Goal: Contribute content

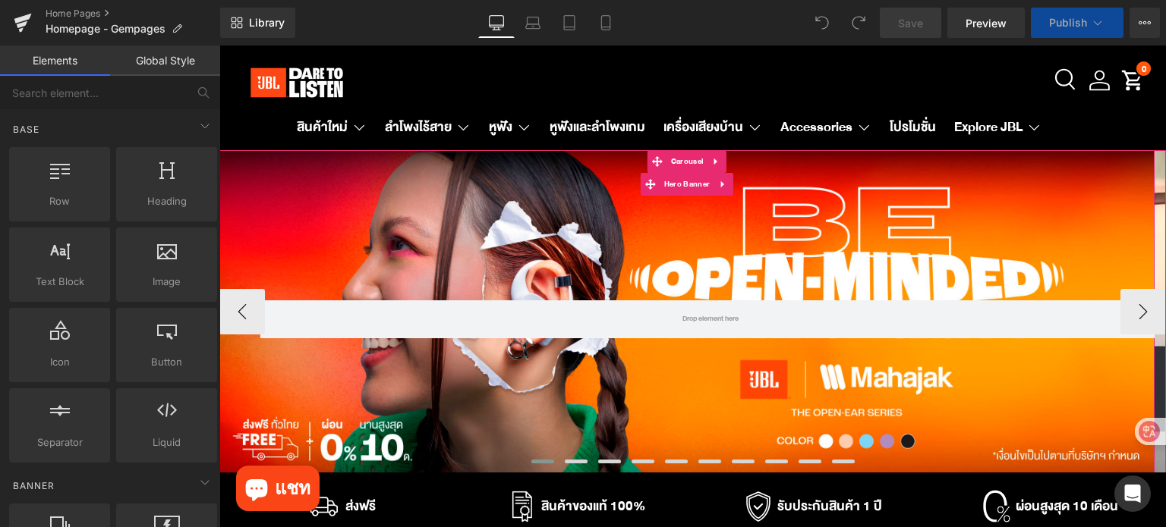
click at [598, 275] on div "Row" at bounding box center [686, 312] width 935 height 324
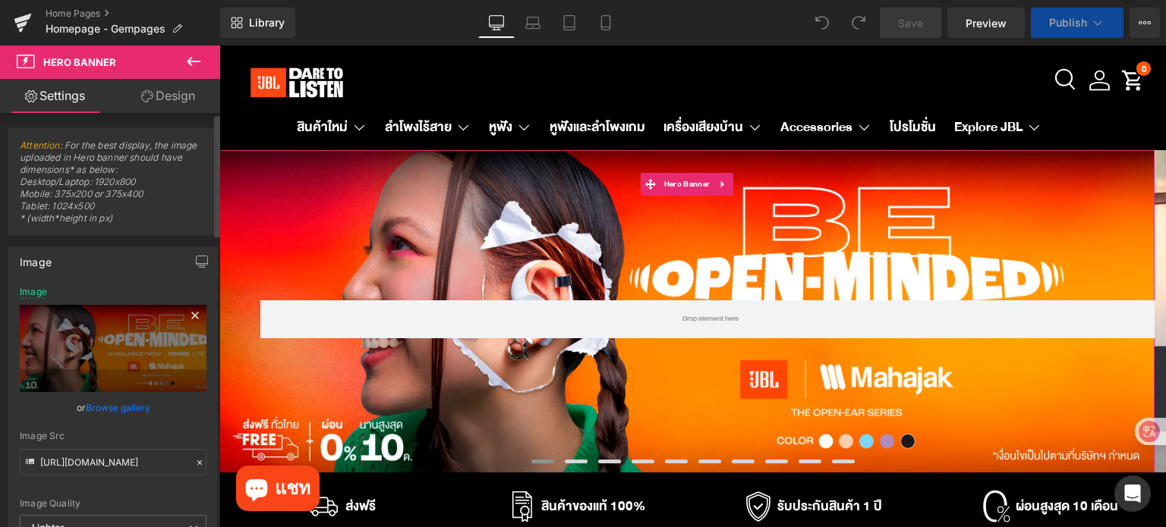
click at [190, 312] on icon at bounding box center [195, 316] width 18 height 18
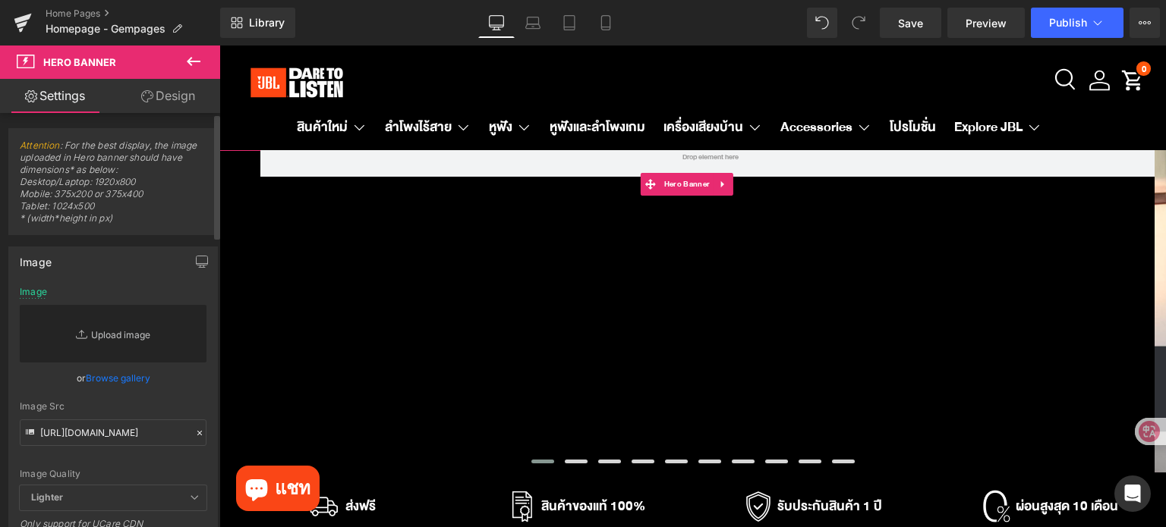
click at [124, 334] on link "Replace Image" at bounding box center [113, 334] width 187 height 58
click at [93, 324] on link "Replace Image" at bounding box center [113, 334] width 187 height 58
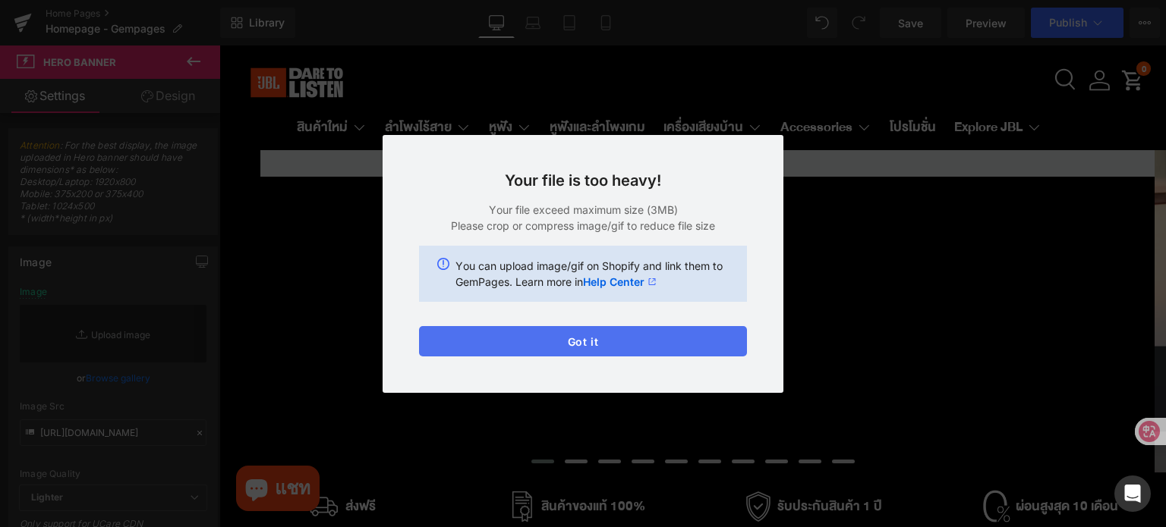
click at [662, 352] on button "Got it" at bounding box center [583, 341] width 328 height 30
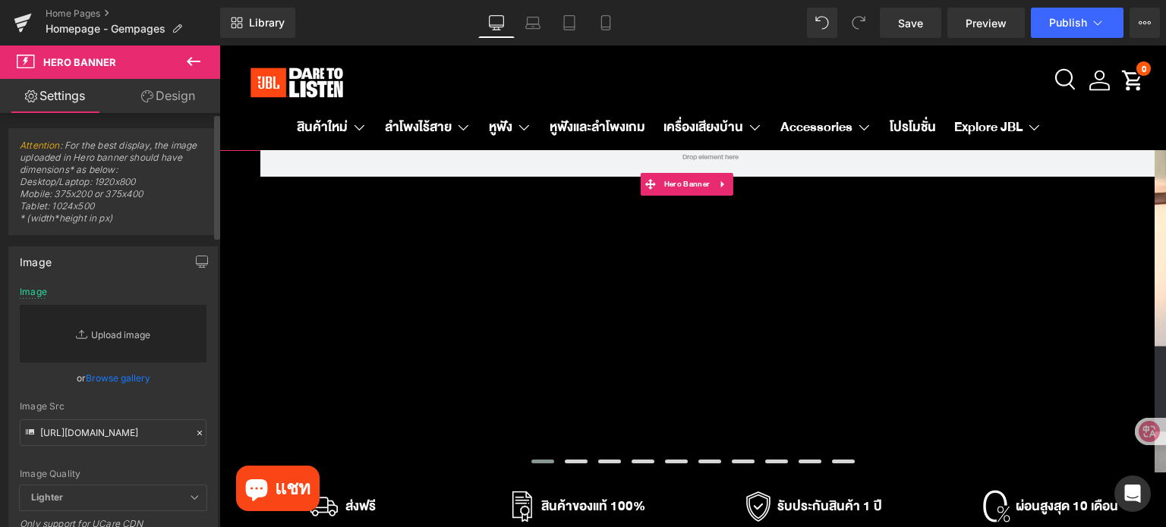
click at [135, 344] on link "Replace Image" at bounding box center [113, 334] width 187 height 58
type input "C:\fakepath\Desktop Banner.jpg"
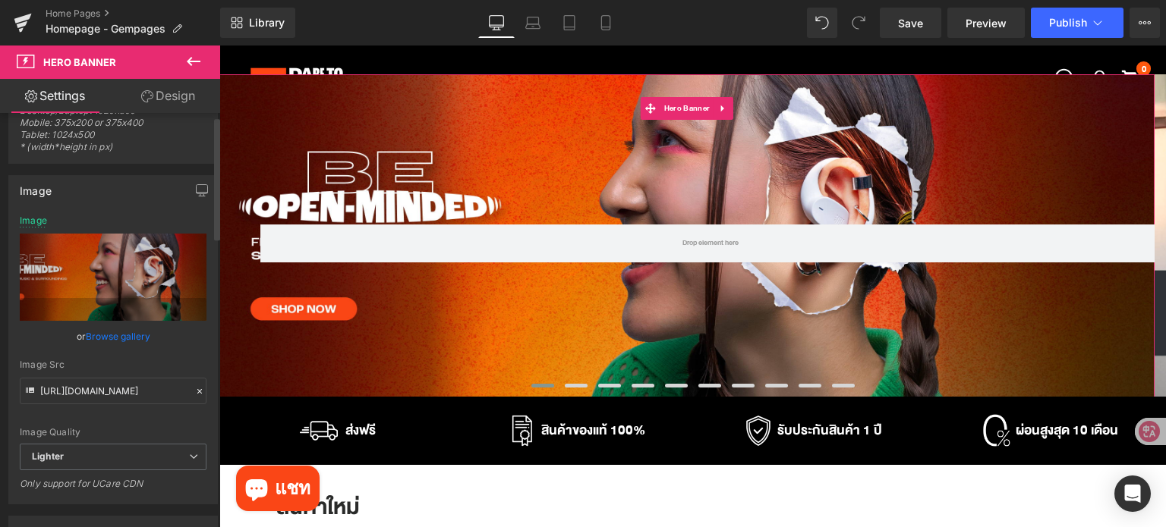
scroll to position [76, 0]
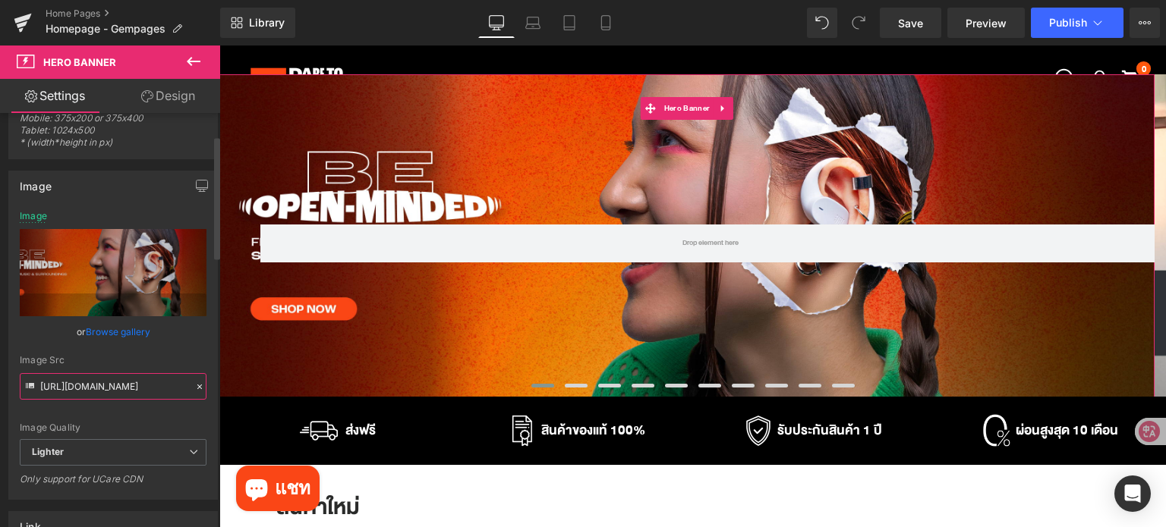
click at [145, 388] on input "[URL][DOMAIN_NAME]" at bounding box center [113, 386] width 187 height 27
type input "[URL][DOMAIN_NAME]"
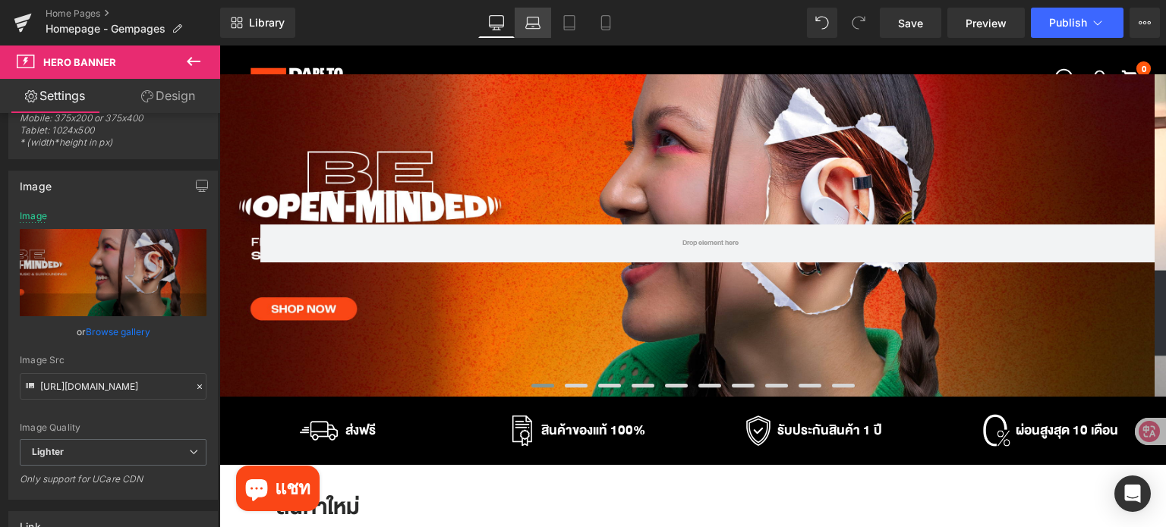
click at [537, 24] on icon at bounding box center [532, 22] width 15 height 15
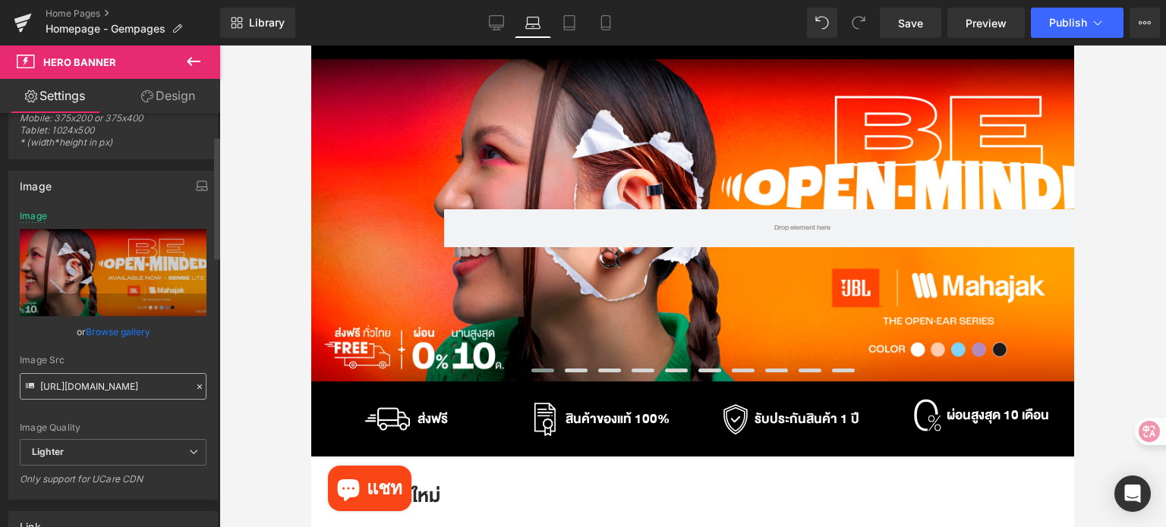
scroll to position [0, 0]
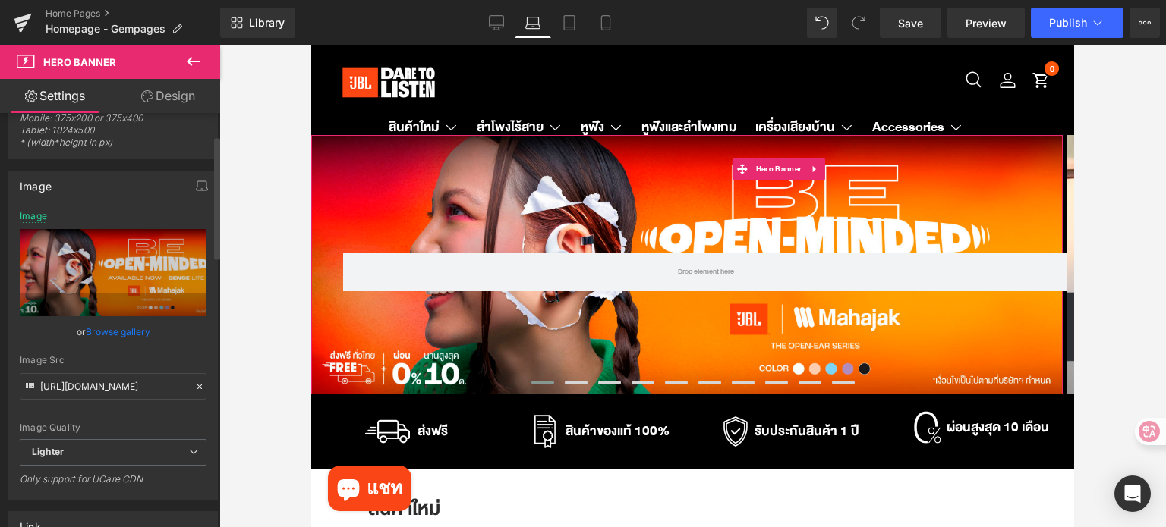
click at [197, 388] on icon at bounding box center [199, 387] width 5 height 5
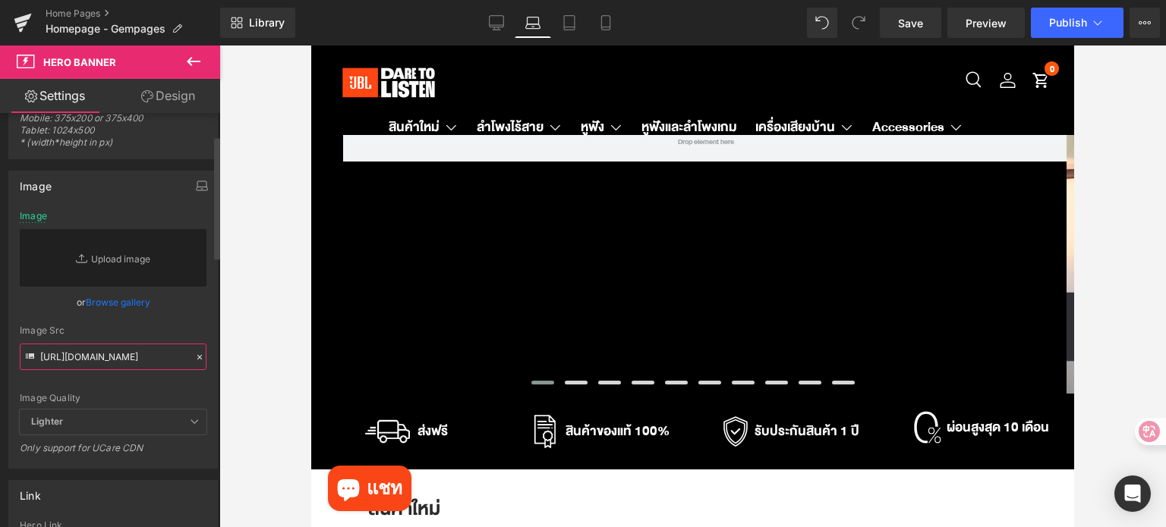
click at [110, 364] on input "[URL][DOMAIN_NAME]" at bounding box center [113, 357] width 187 height 27
paste input "[URL][DOMAIN_NAME]"
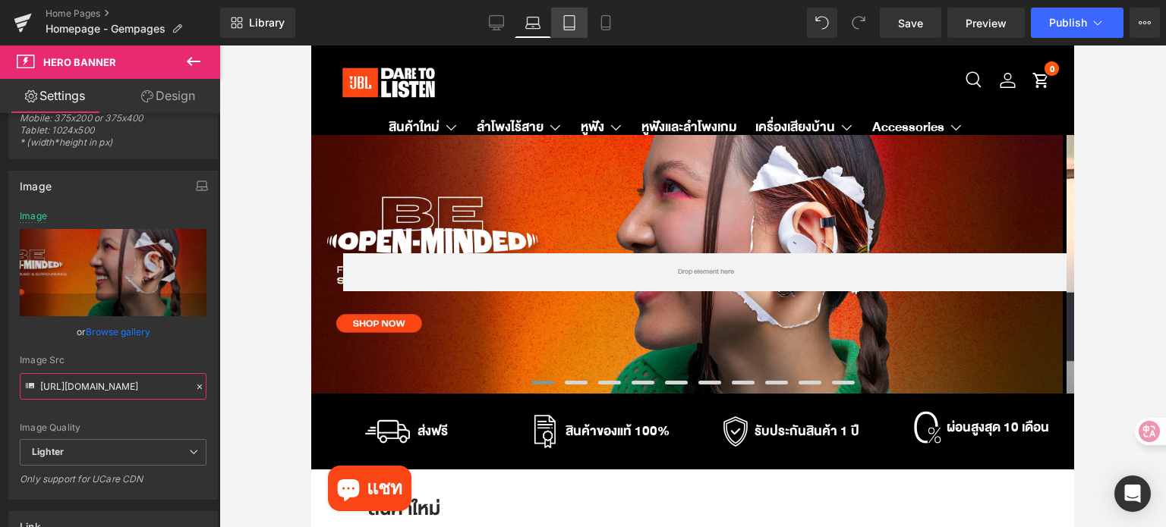
type input "[URL][DOMAIN_NAME]"
drag, startPoint x: 83, startPoint y: 107, endPoint x: 580, endPoint y: 17, distance: 505.1
click at [580, 17] on link "Tablet" at bounding box center [569, 23] width 36 height 30
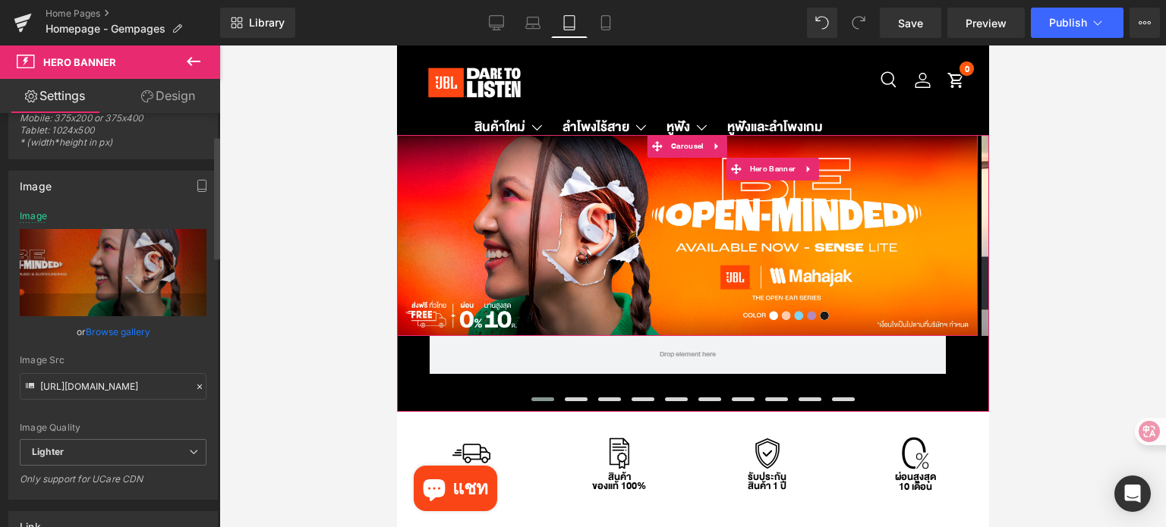
click at [194, 388] on icon at bounding box center [199, 387] width 11 height 11
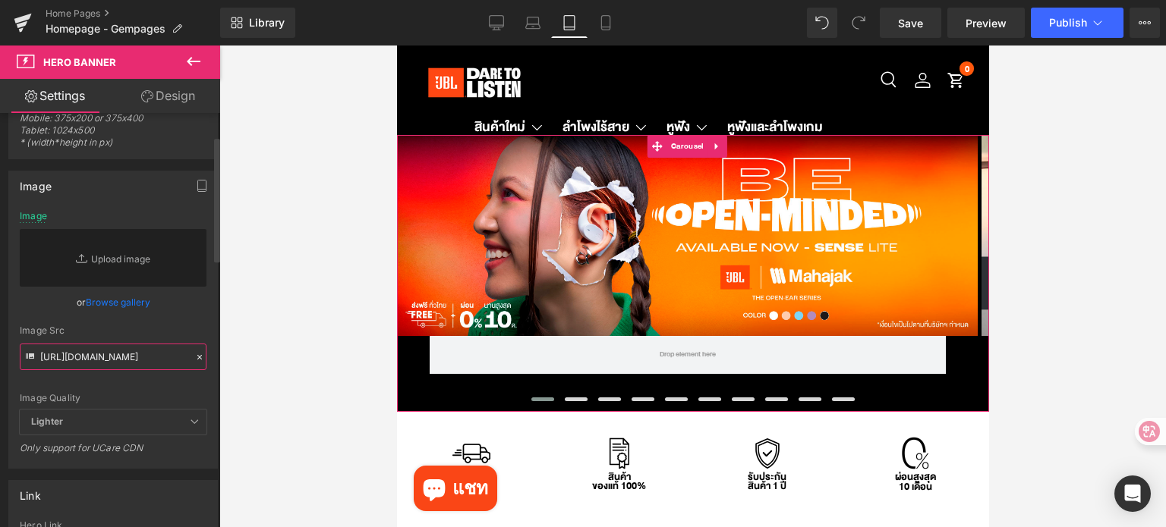
click at [140, 360] on input "[URL][DOMAIN_NAME]" at bounding box center [113, 357] width 187 height 27
paste input "[URL][DOMAIN_NAME]"
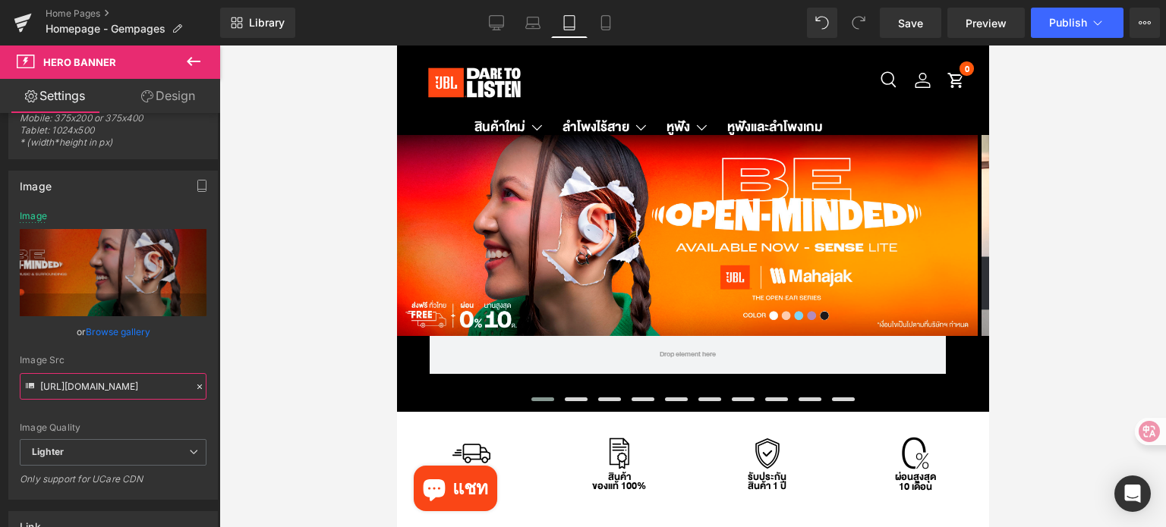
type input "[URL][DOMAIN_NAME]"
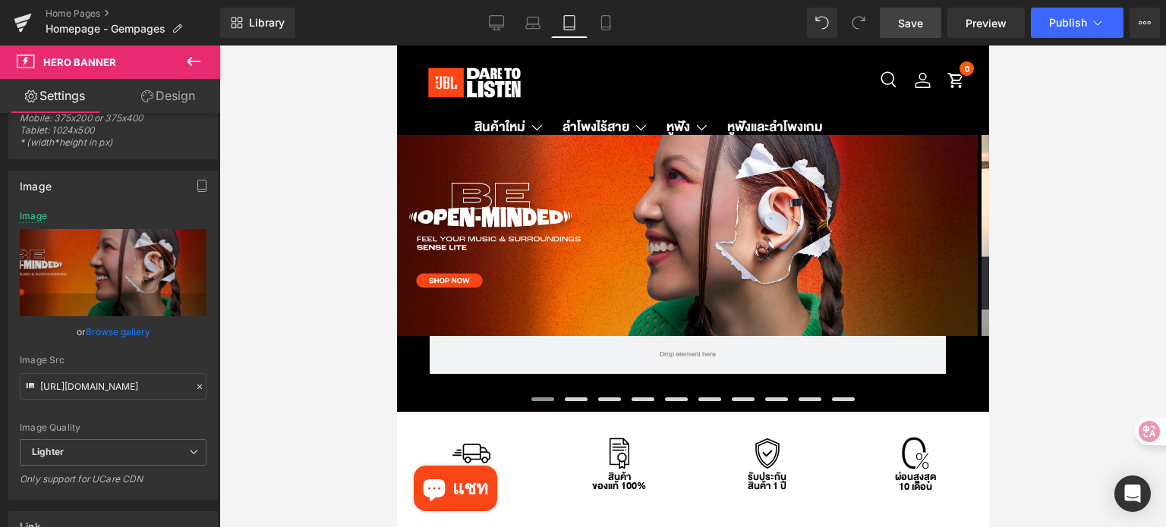
scroll to position [0, 0]
click at [905, 27] on span "Save" at bounding box center [910, 23] width 25 height 16
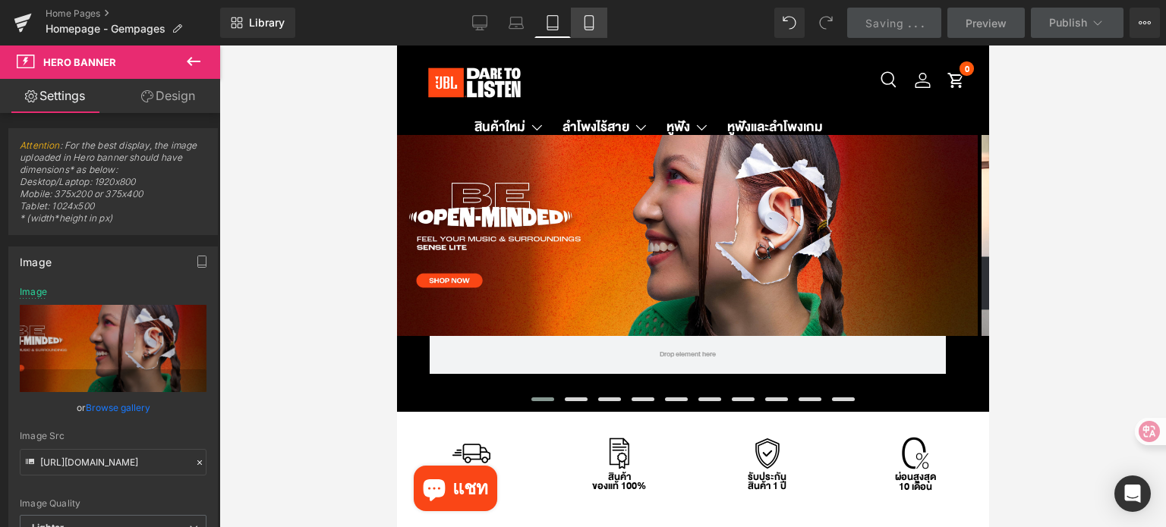
click at [577, 24] on link "Mobile" at bounding box center [589, 23] width 36 height 30
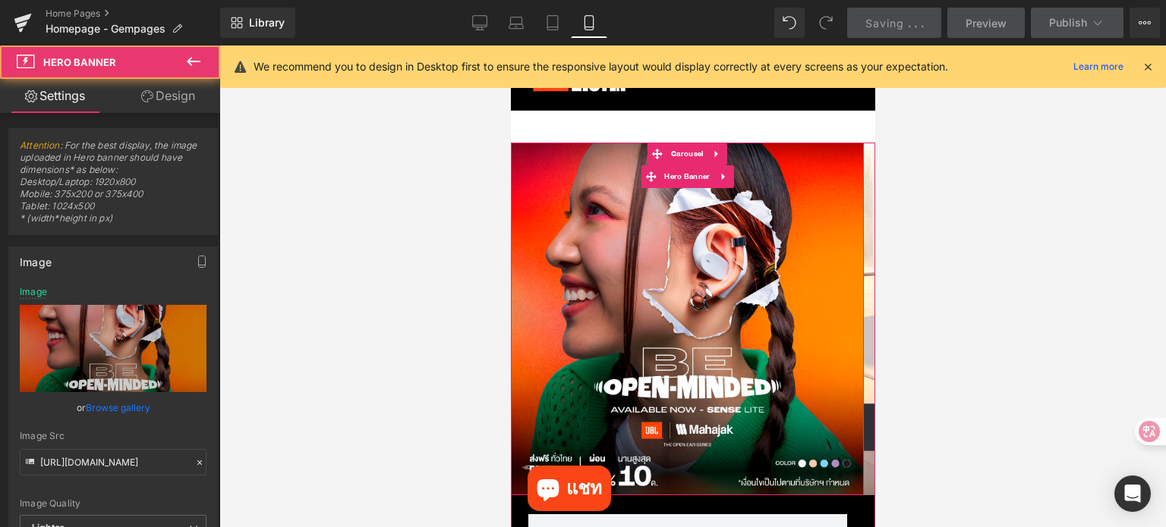
click at [668, 237] on div "Row" at bounding box center [686, 319] width 353 height 353
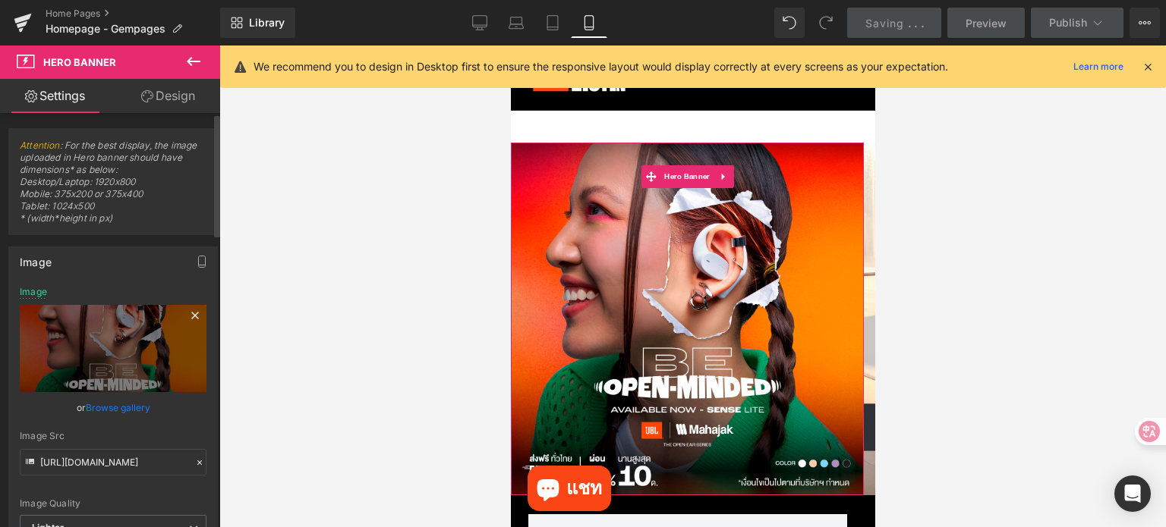
click at [188, 312] on icon at bounding box center [195, 316] width 18 height 18
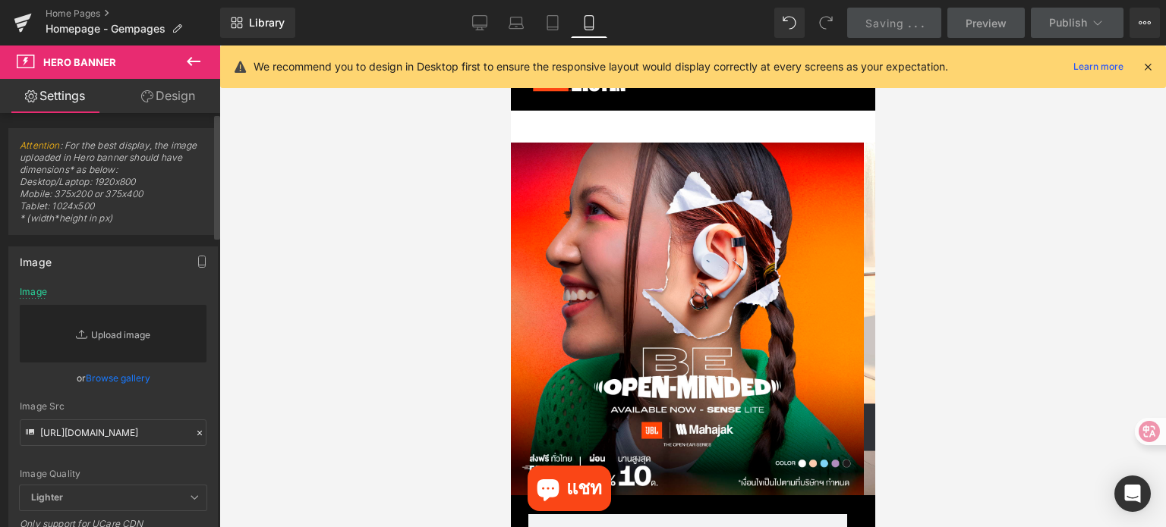
click at [150, 326] on link "Replace Image" at bounding box center [113, 334] width 187 height 58
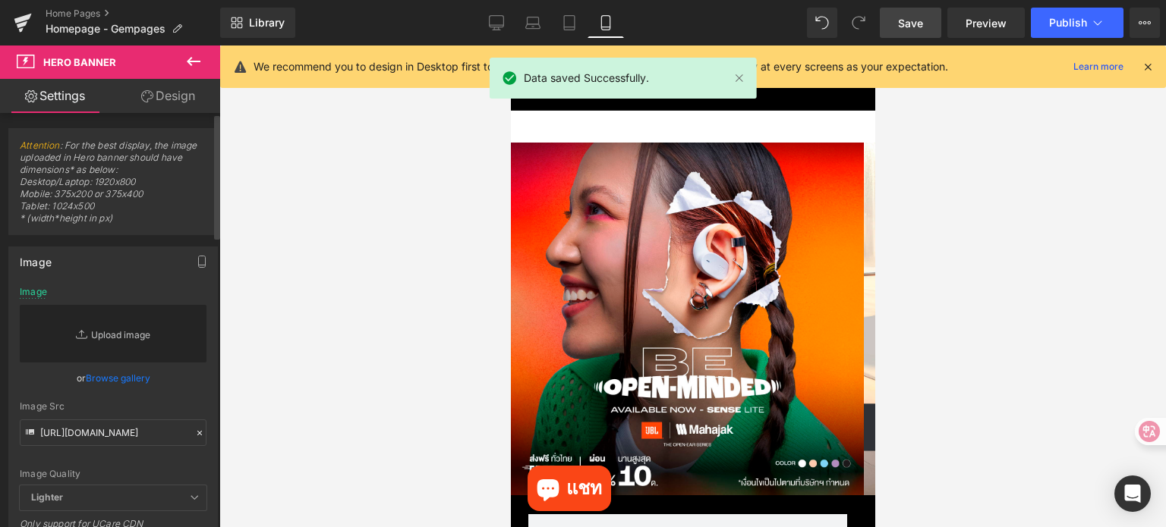
type input "C:\fakepath\Sense Mobile.png"
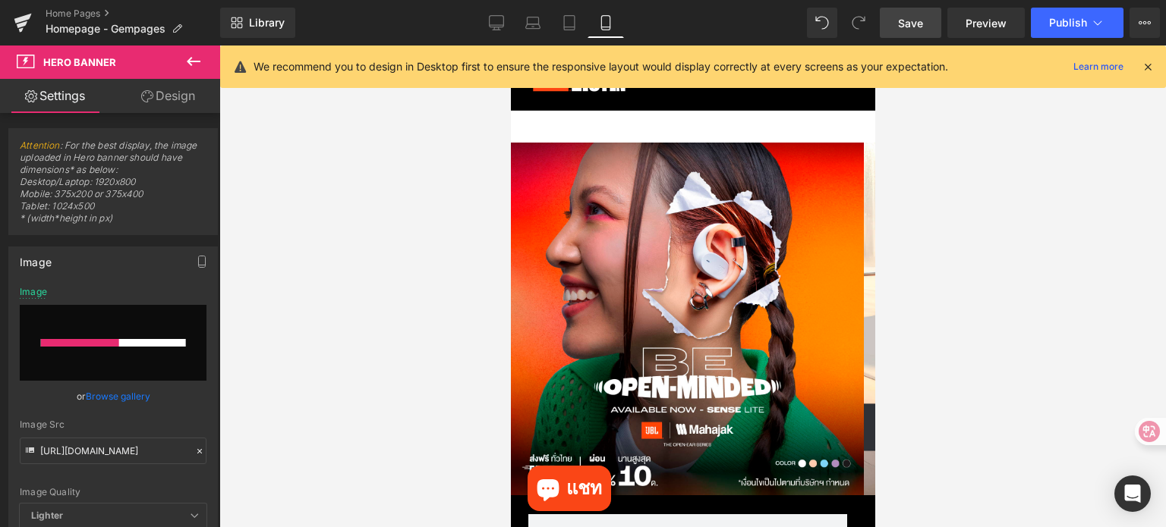
click at [1149, 72] on icon at bounding box center [1148, 67] width 14 height 14
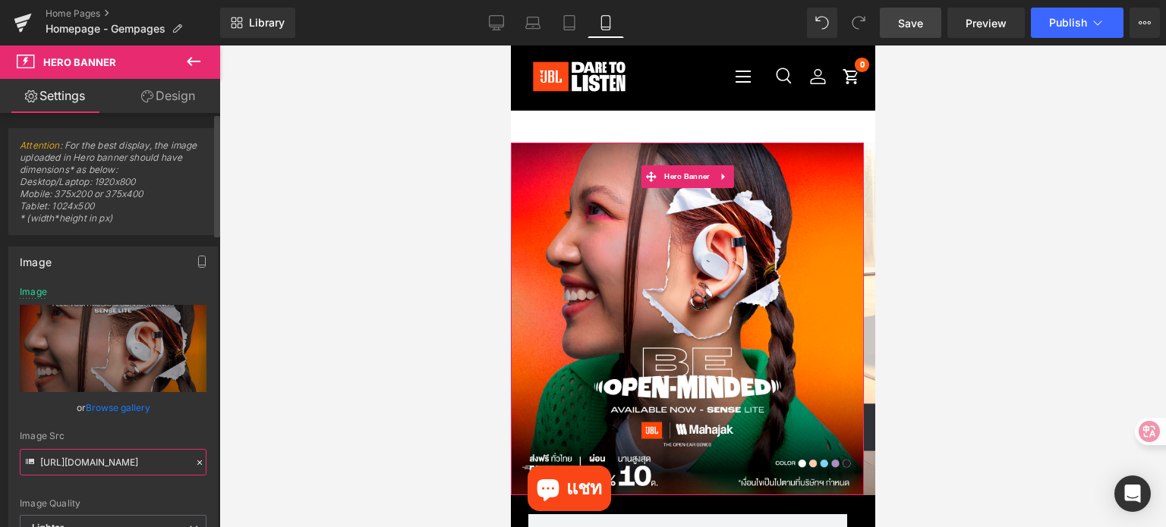
click at [99, 463] on input "[URL][DOMAIN_NAME]" at bounding box center [113, 462] width 187 height 27
type input "[URL][DOMAIN_NAME]"
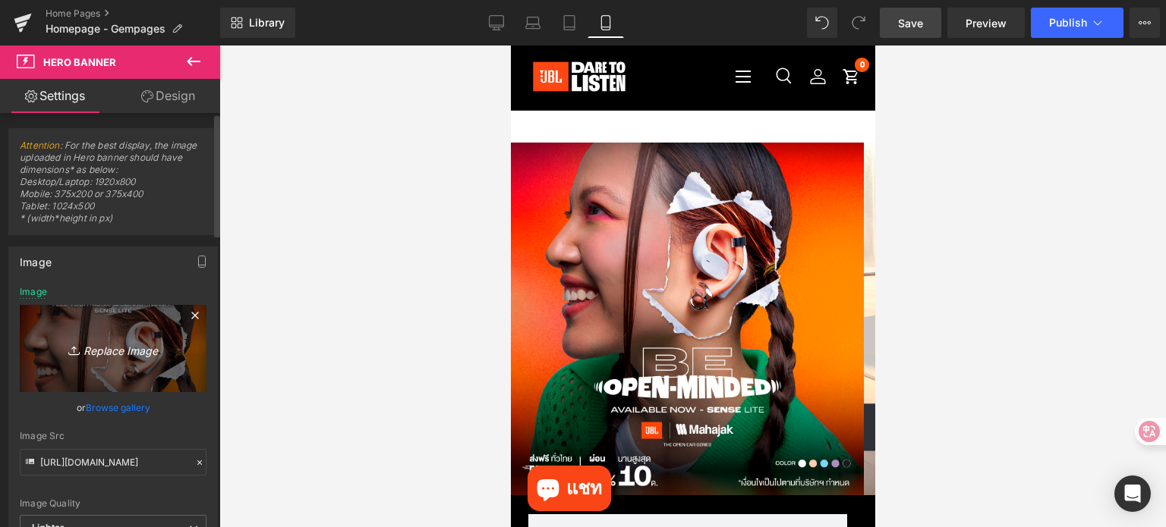
click at [189, 312] on icon at bounding box center [195, 316] width 18 height 18
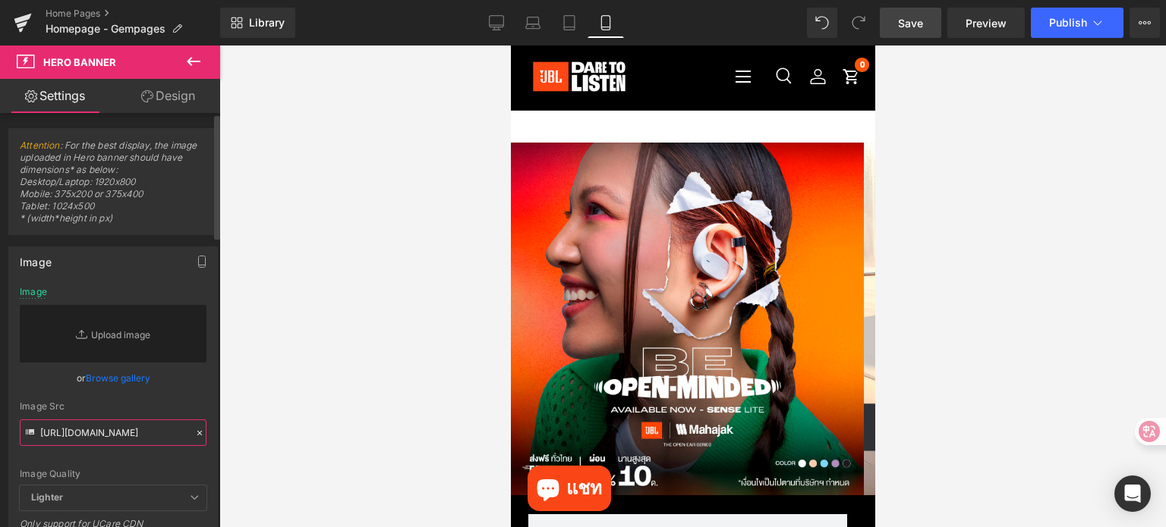
click at [103, 432] on input "[URL][DOMAIN_NAME]" at bounding box center [113, 433] width 187 height 27
paste input "[URL][DOMAIN_NAME]"
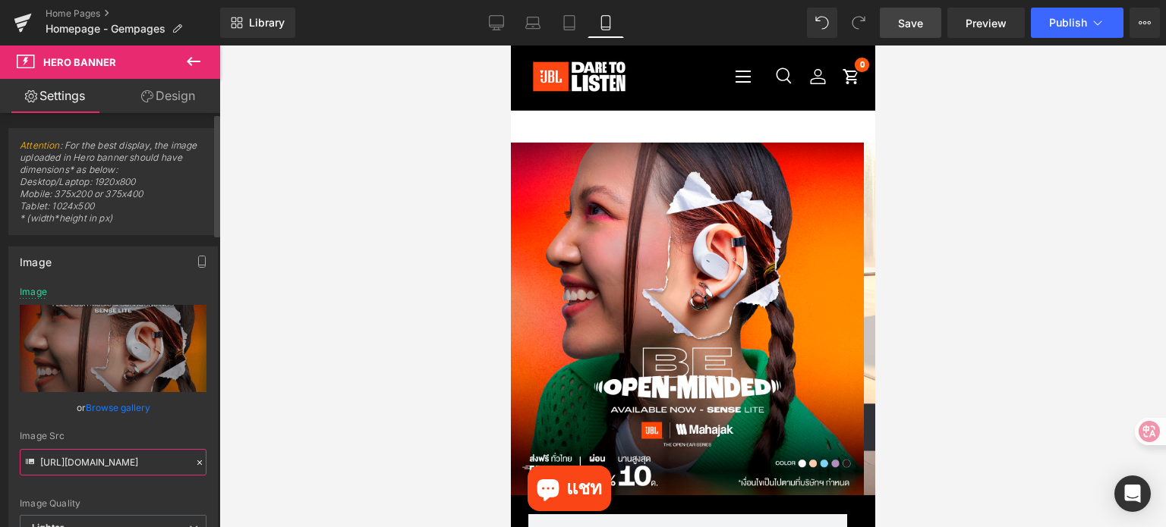
type input "[URL][DOMAIN_NAME]"
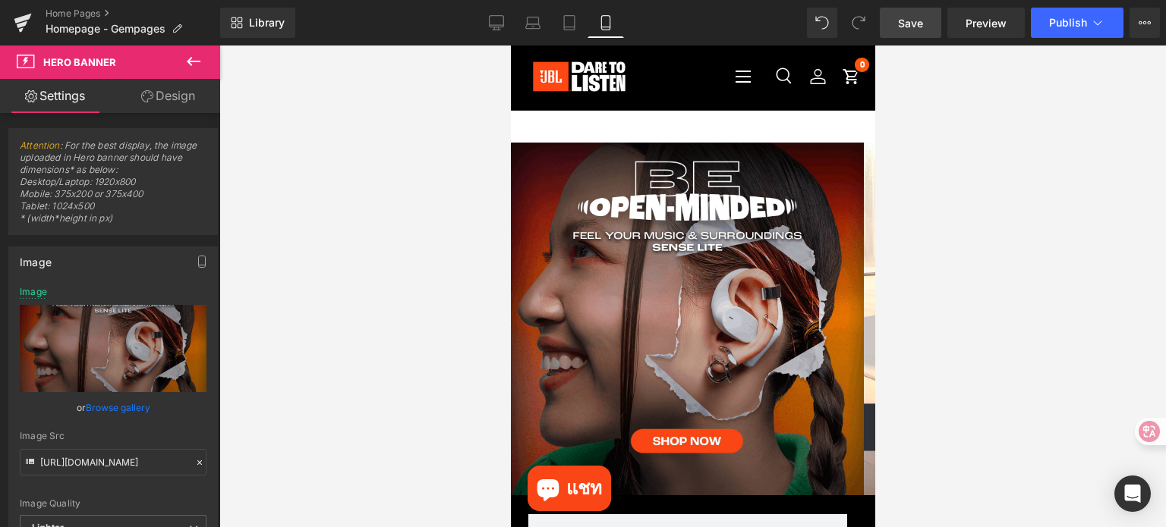
scroll to position [0, 0]
click at [912, 24] on span "Save" at bounding box center [910, 23] width 25 height 16
click at [1056, 36] on button "Publish" at bounding box center [1077, 23] width 93 height 30
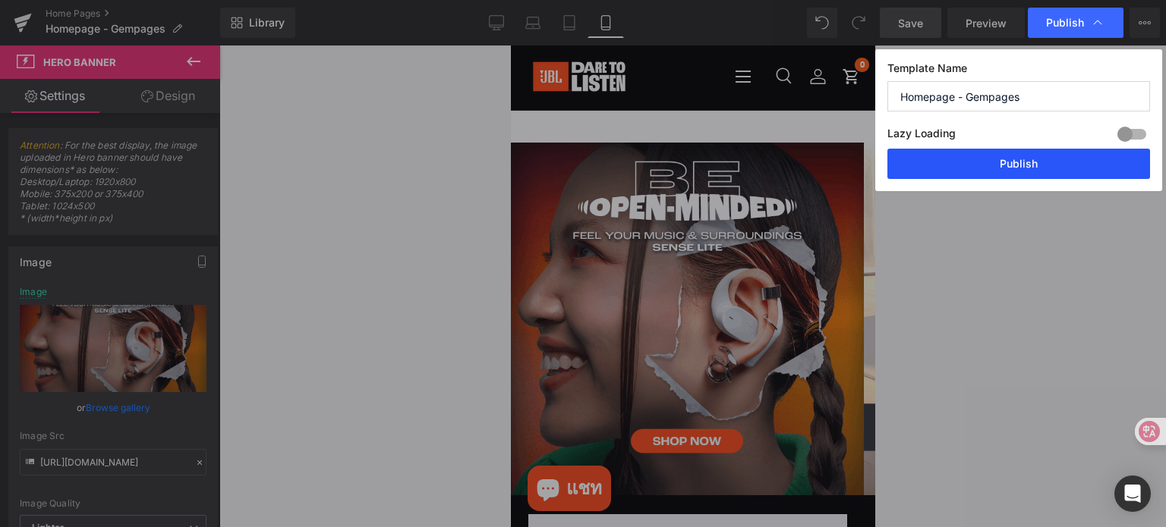
click at [1040, 163] on button "Publish" at bounding box center [1018, 164] width 263 height 30
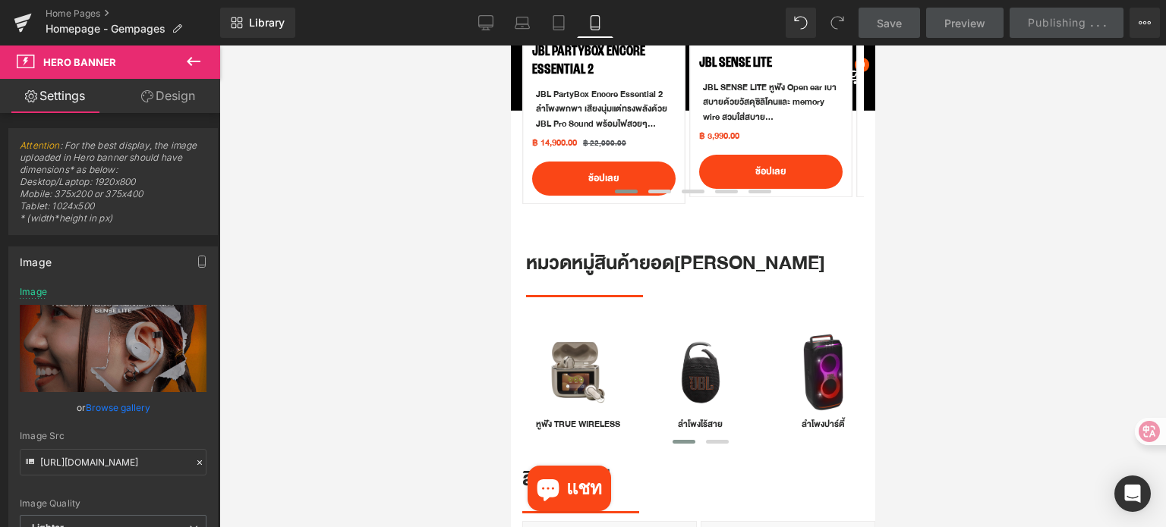
scroll to position [1062, 0]
